Goal: Information Seeking & Learning: Check status

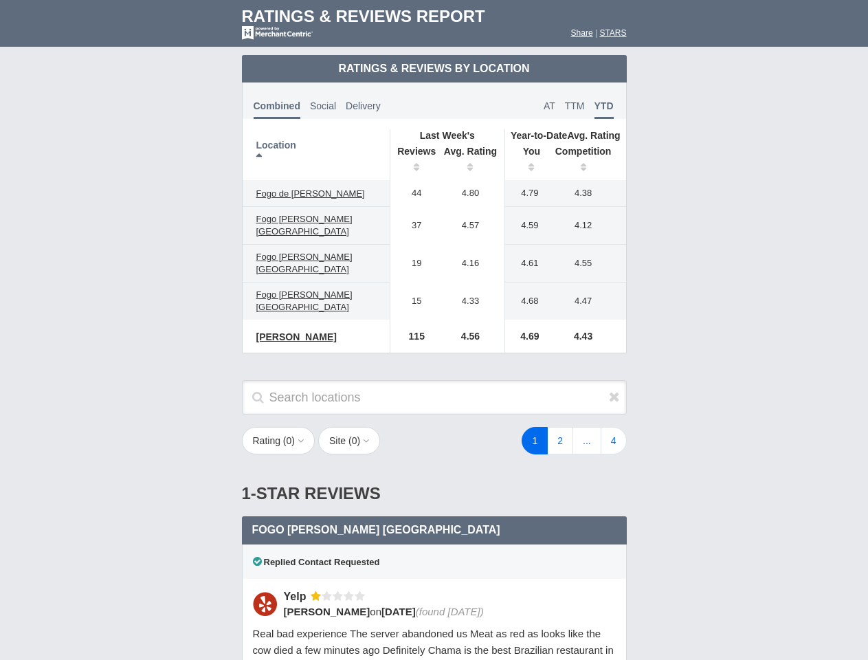
scroll to position [666, 0]
click at [434, 330] on td "115" at bounding box center [413, 336] width 47 height 33
click at [316, 155] on th "Location" at bounding box center [317, 154] width 148 height 51
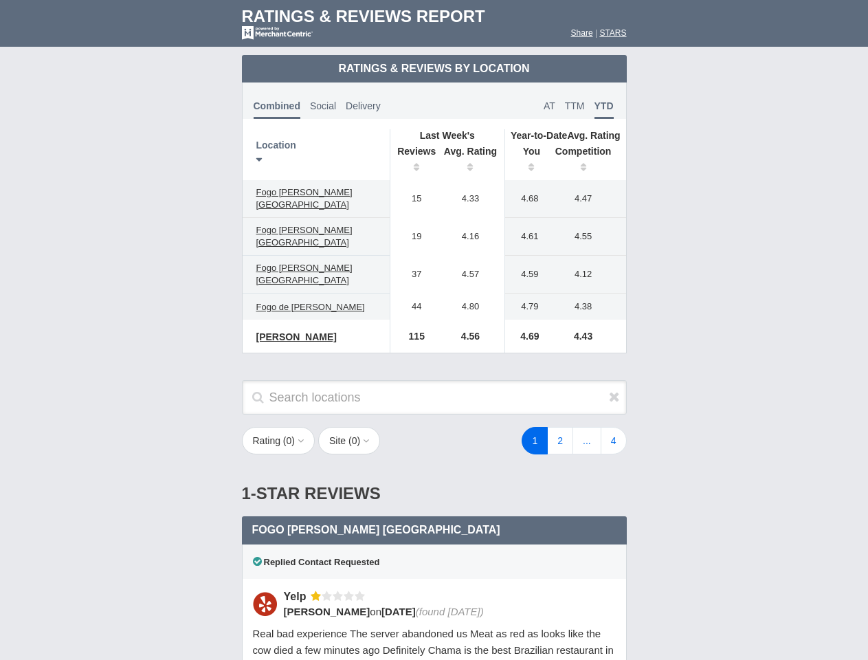
click at [413, 161] on th "Reviews" at bounding box center [413, 161] width 47 height 39
click at [471, 161] on th "Avg. Rating" at bounding box center [471, 161] width 69 height 39
click at [527, 161] on th "You" at bounding box center [526, 161] width 43 height 39
click at [587, 161] on th "Competition" at bounding box center [587, 161] width 78 height 39
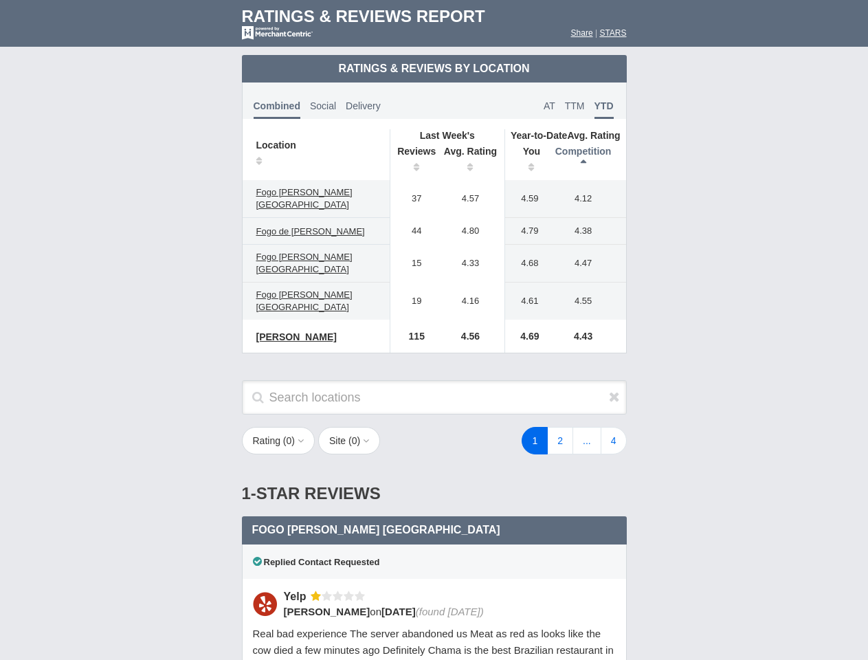
click at [435, 516] on div "Fogo [PERSON_NAME] San Antonio North 1 star Yelp Social,Combined" at bounding box center [434, 530] width 385 height 28
click at [615, 390] on icon at bounding box center [614, 397] width 11 height 14
